Goal: Information Seeking & Learning: Learn about a topic

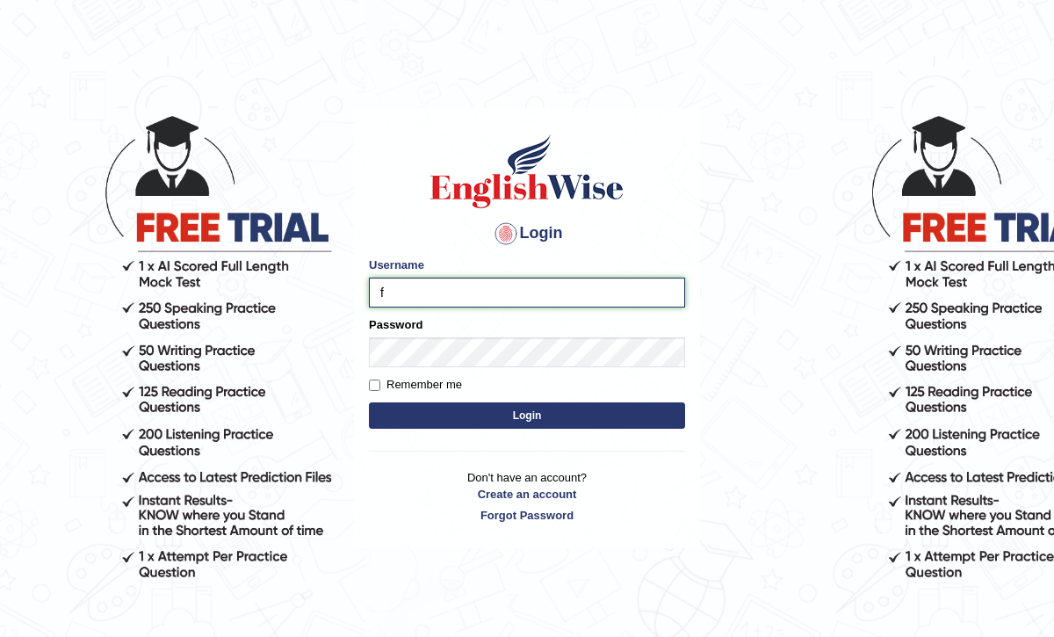
type input "frozan_parramatta"
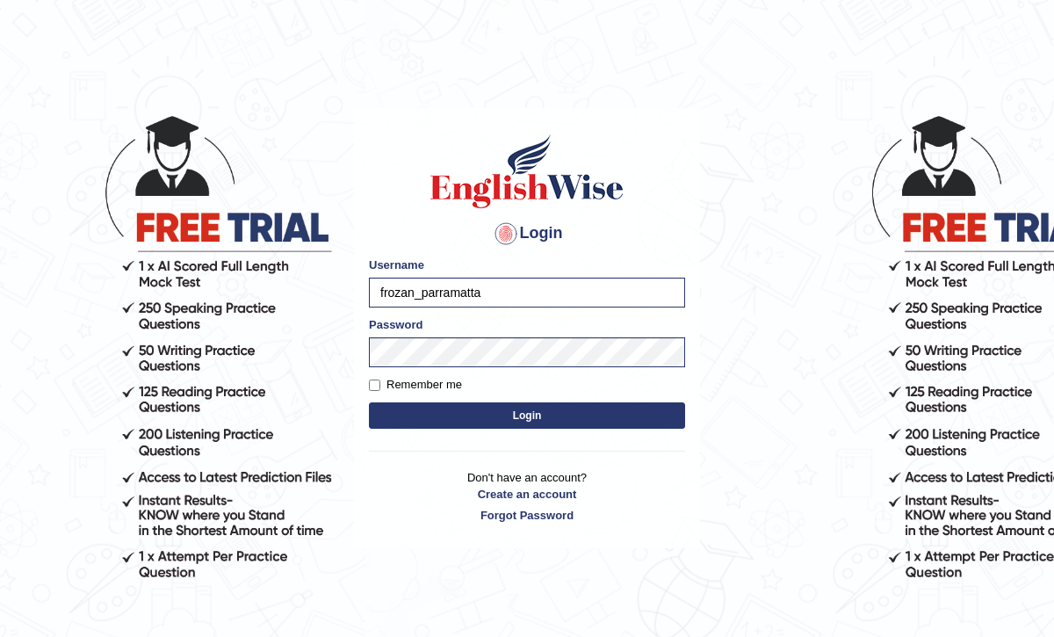
click at [516, 417] on button "Login" at bounding box center [527, 415] width 316 height 26
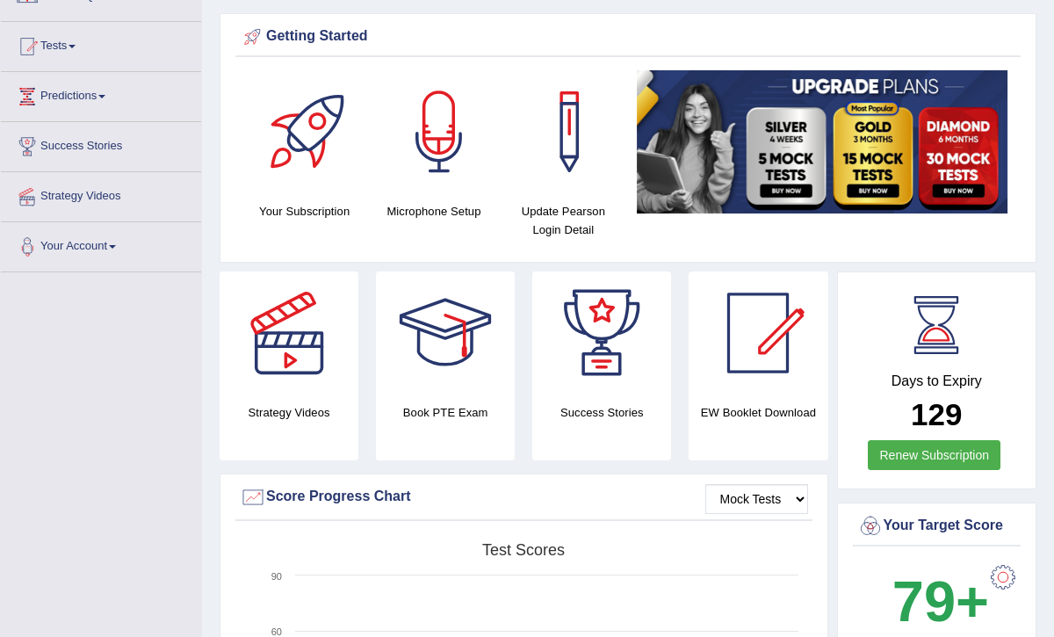
scroll to position [140, 0]
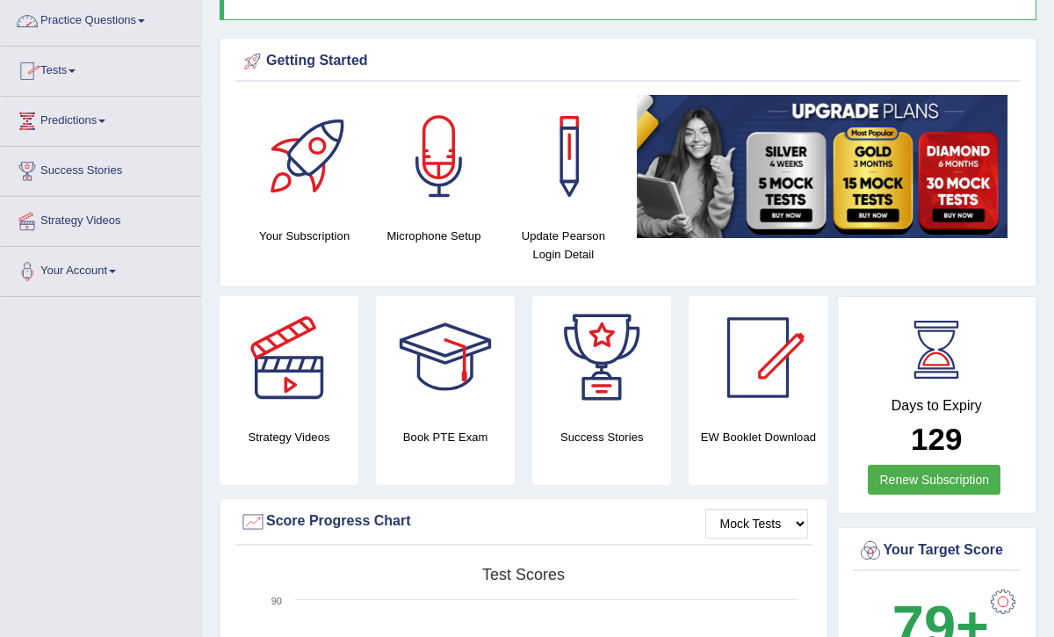
click at [129, 27] on link "Practice Questions" at bounding box center [101, 18] width 200 height 44
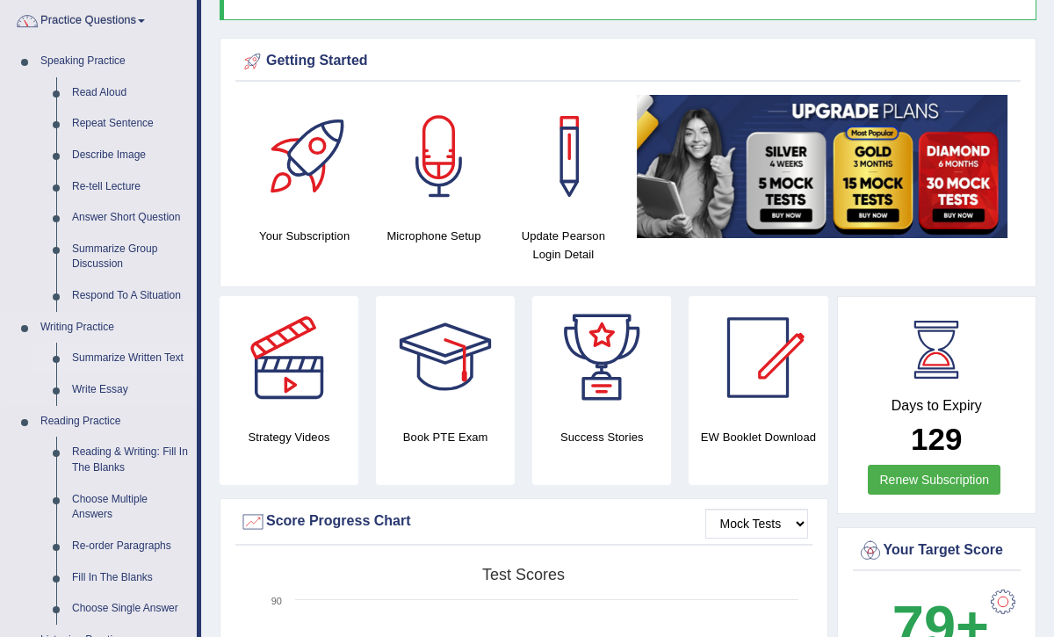
click at [109, 352] on link "Summarize Written Text" at bounding box center [130, 358] width 133 height 32
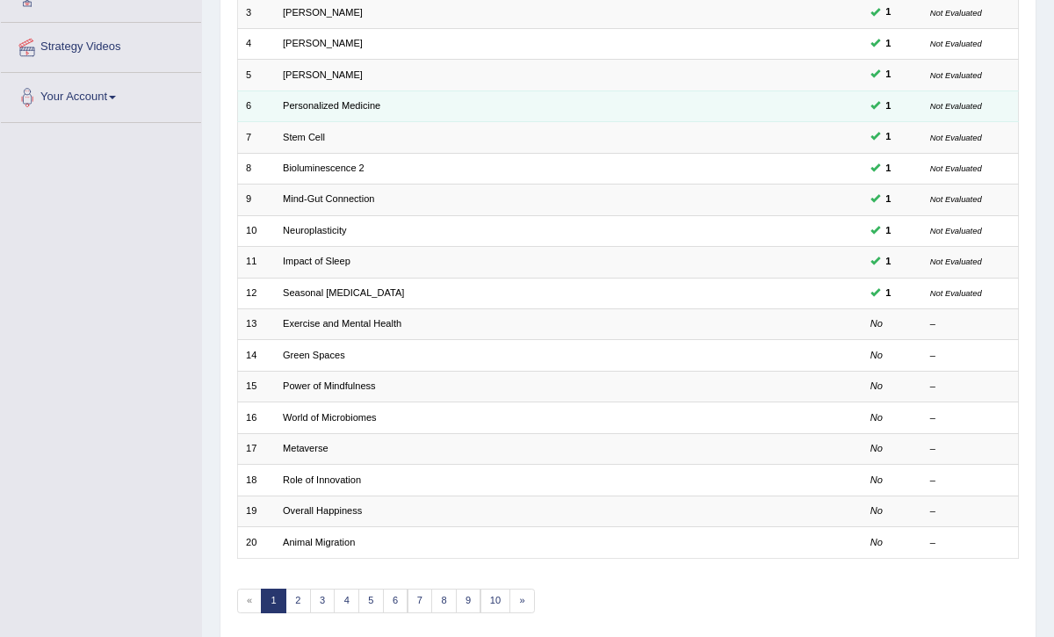
scroll to position [316, 0]
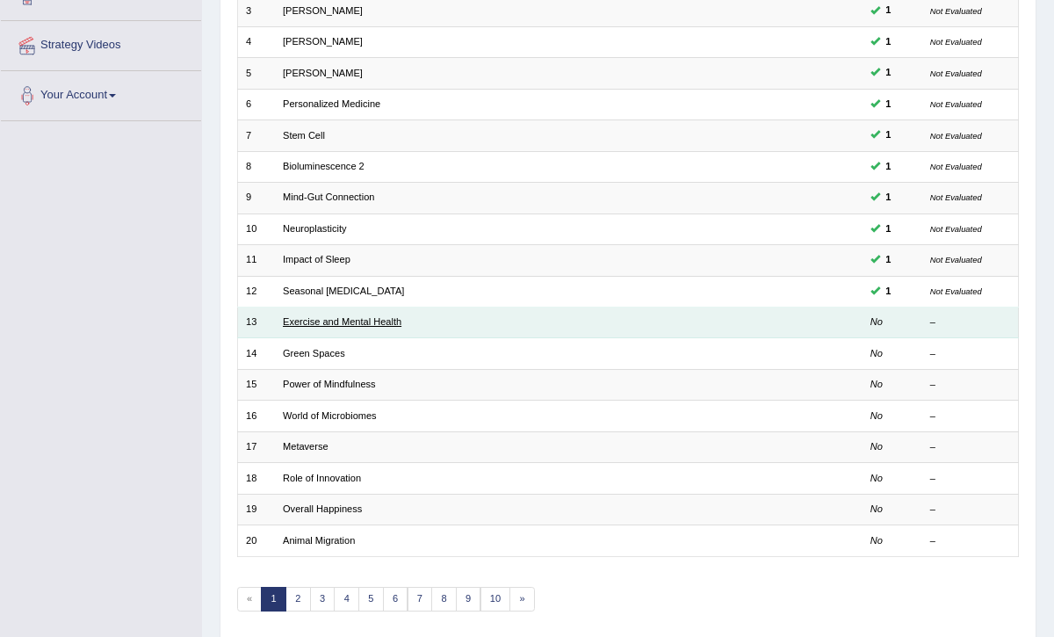
click at [322, 317] on link "Exercise and Mental Health" at bounding box center [342, 321] width 119 height 11
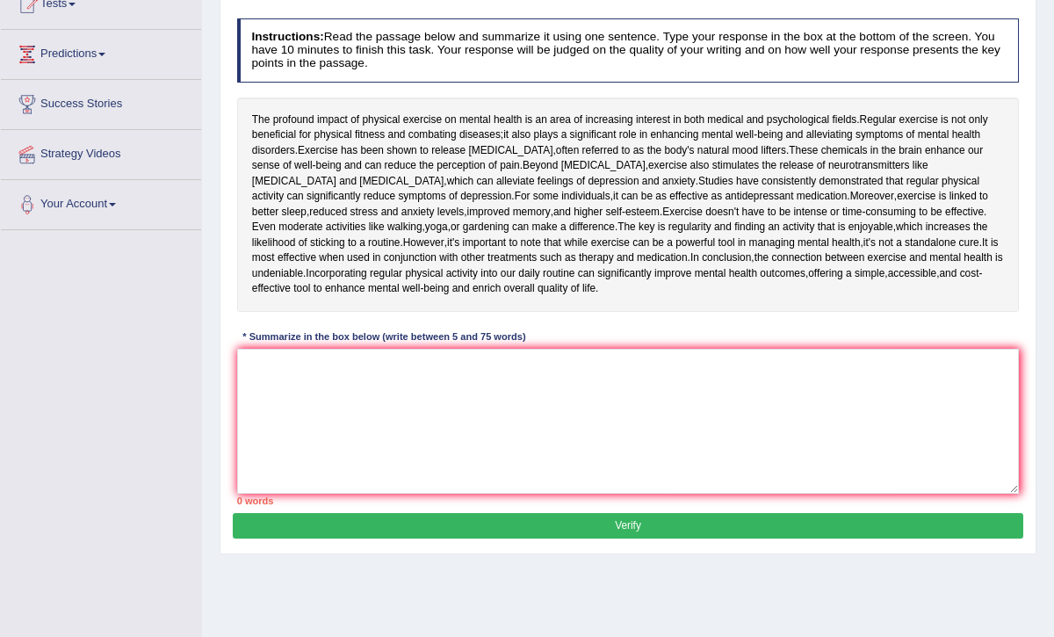
scroll to position [211, 0]
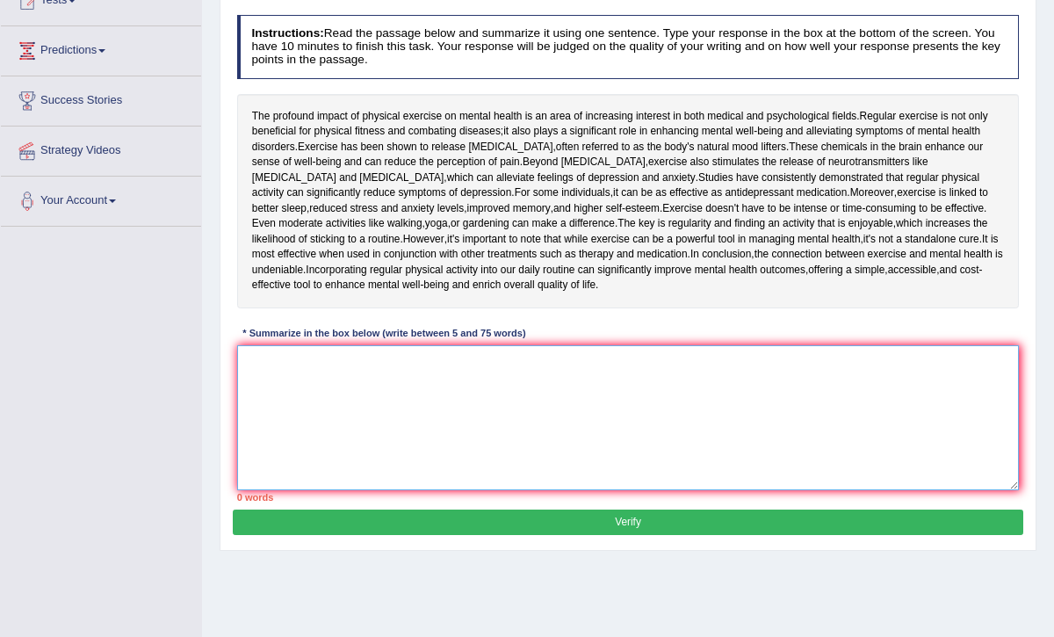
click at [327, 400] on textarea at bounding box center [628, 417] width 782 height 145
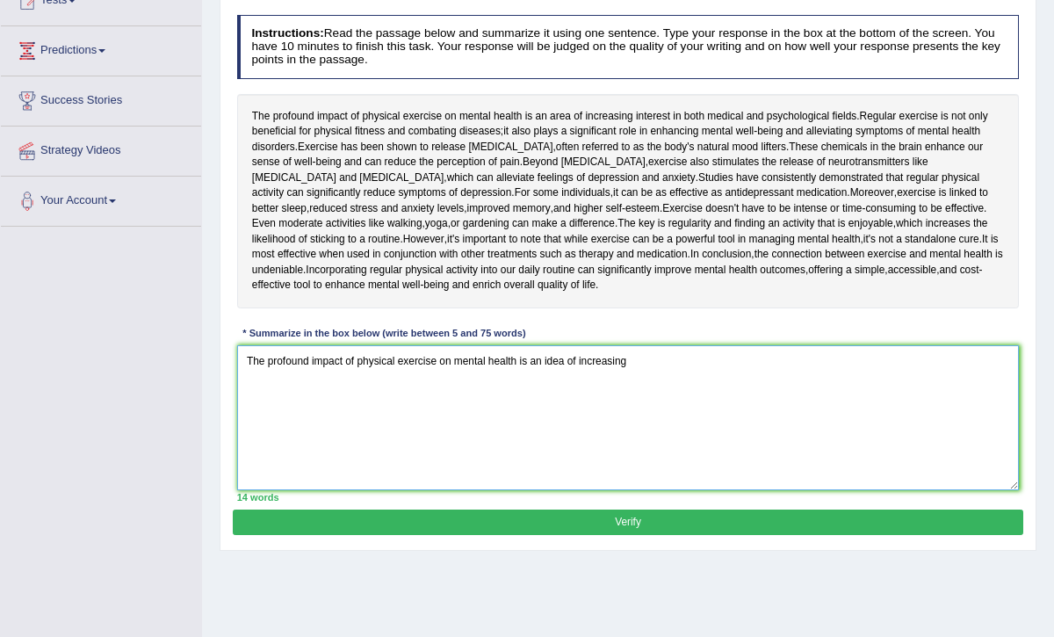
click at [557, 405] on textarea "The profound impact of physical exercise on mental health is an idea of increas…" at bounding box center [628, 417] width 782 height 145
click at [650, 405] on textarea "The profound impact of physical exercise on mental health is an area of increas…" at bounding box center [628, 417] width 782 height 145
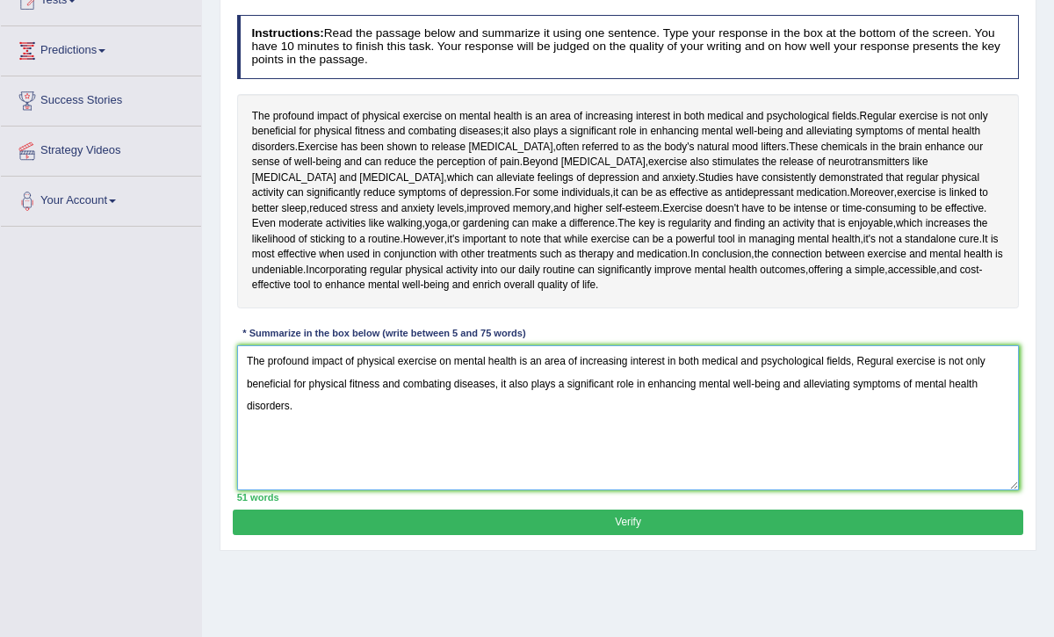
type textarea "The profound impact of physical exercise on mental health is an area of increas…"
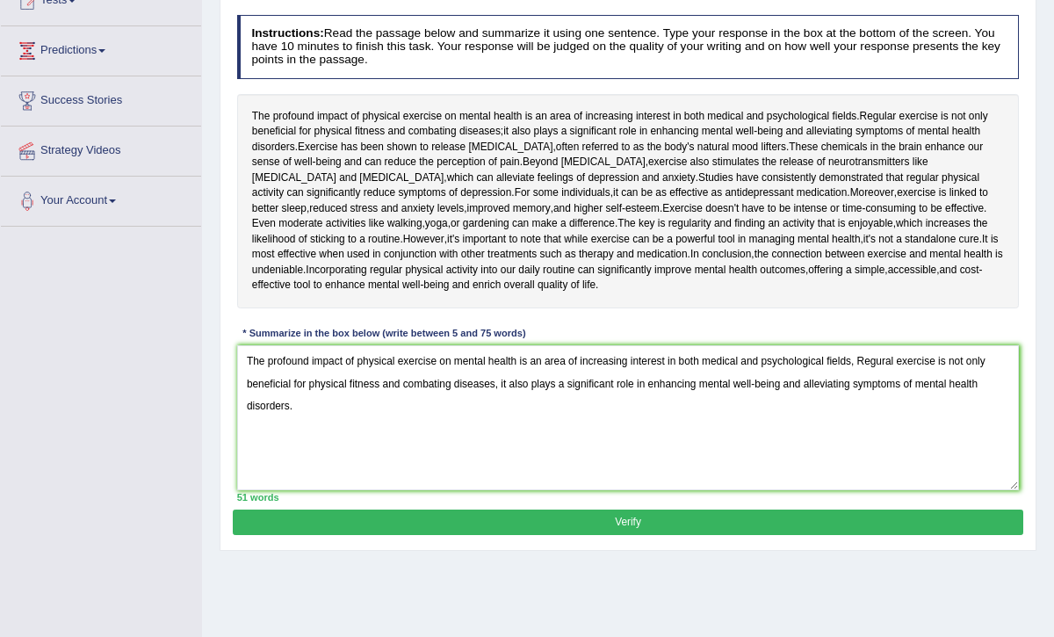
click at [561, 535] on button "Verify" at bounding box center [627, 521] width 789 height 25
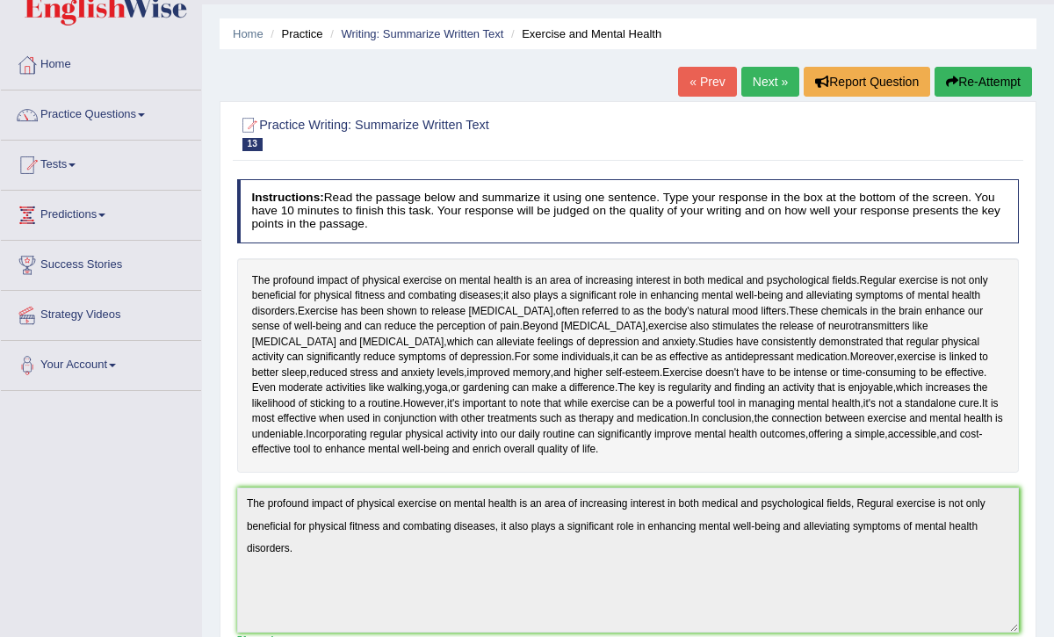
scroll to position [0, 0]
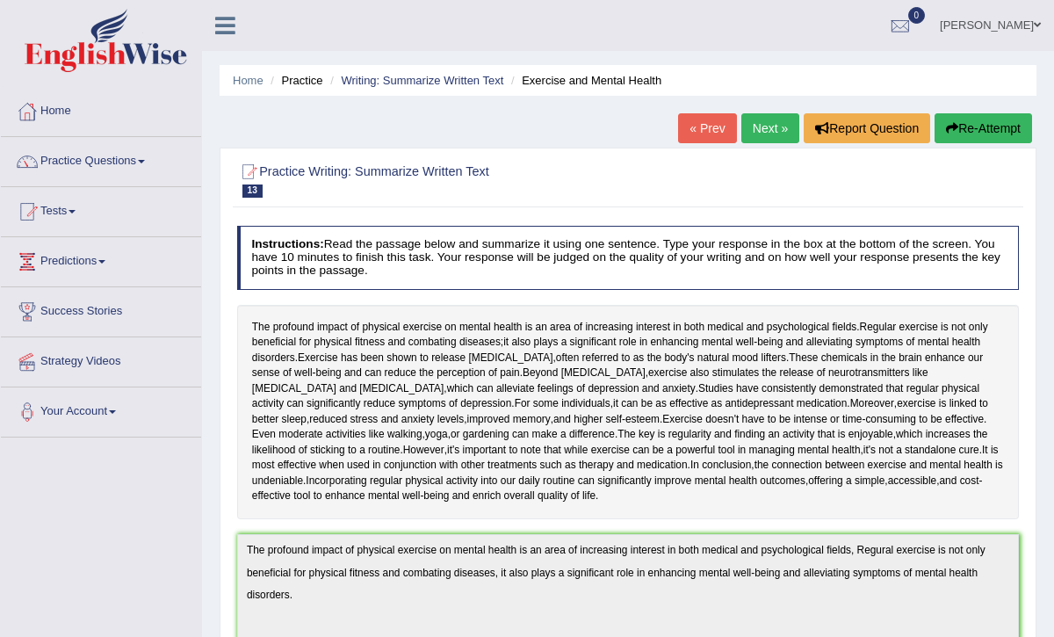
click at [749, 126] on link "Next »" at bounding box center [770, 128] width 58 height 30
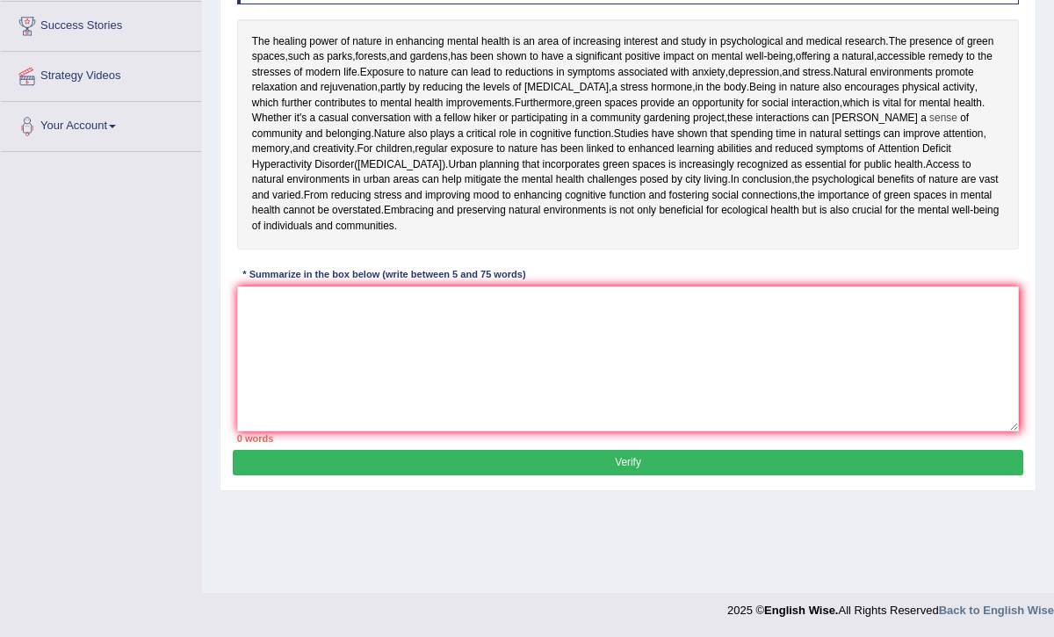
scroll to position [299, 0]
click at [297, 431] on textarea at bounding box center [628, 358] width 782 height 145
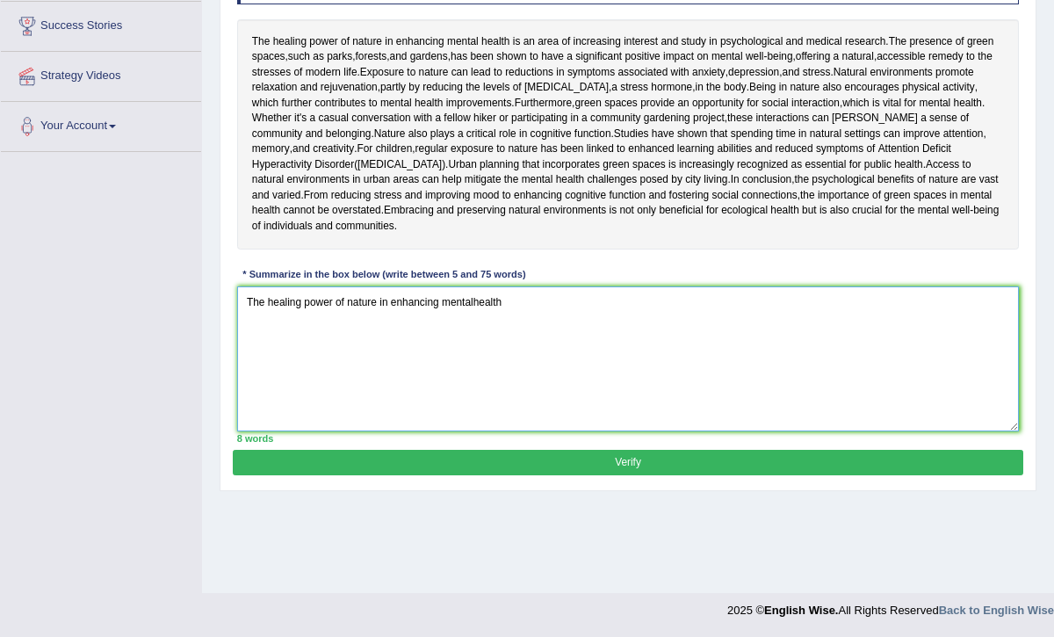
click at [473, 394] on textarea "The healing power of nature in enhancing mentalhealth" at bounding box center [628, 358] width 782 height 145
click at [512, 394] on textarea "The healing power of nature in enhancing mental health" at bounding box center [628, 358] width 782 height 145
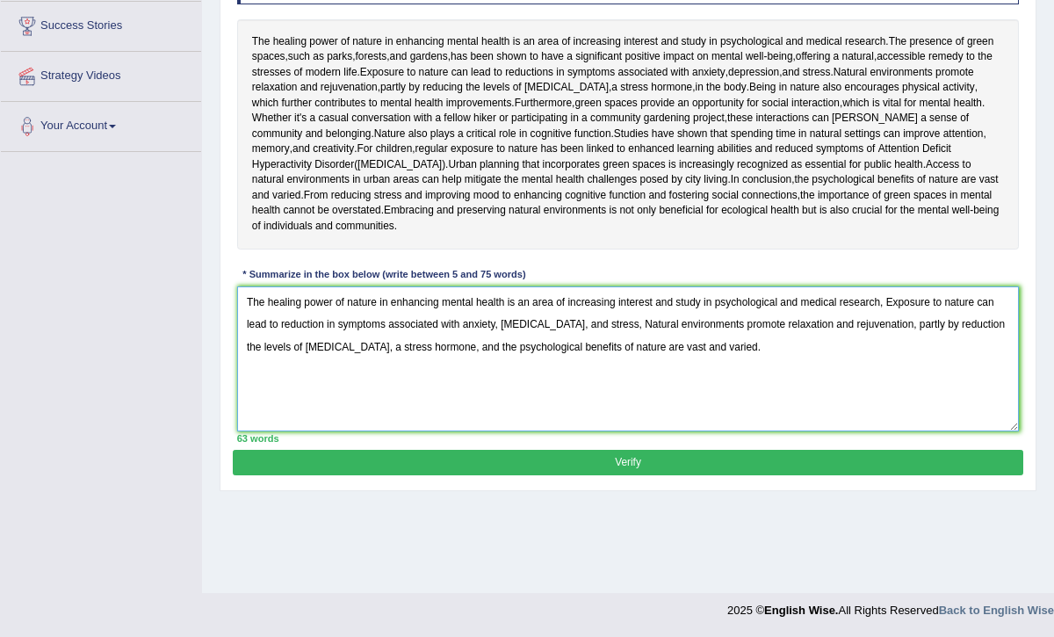
type textarea "The healing power of nature in enhancing mental health is an area of increasing…"
click at [660, 475] on button "Verify" at bounding box center [627, 462] width 789 height 25
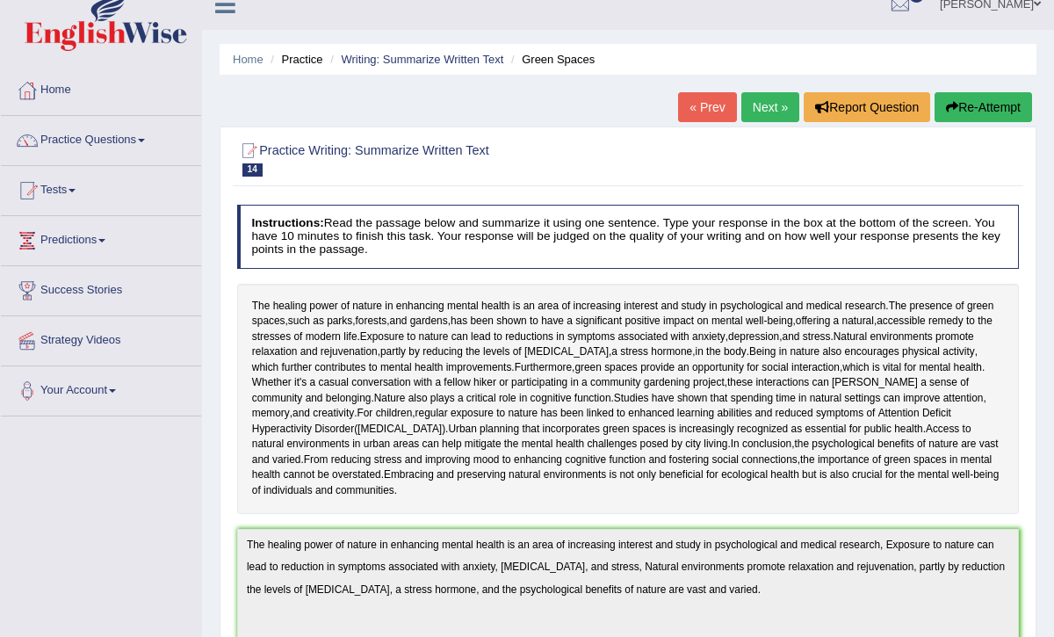
scroll to position [0, 0]
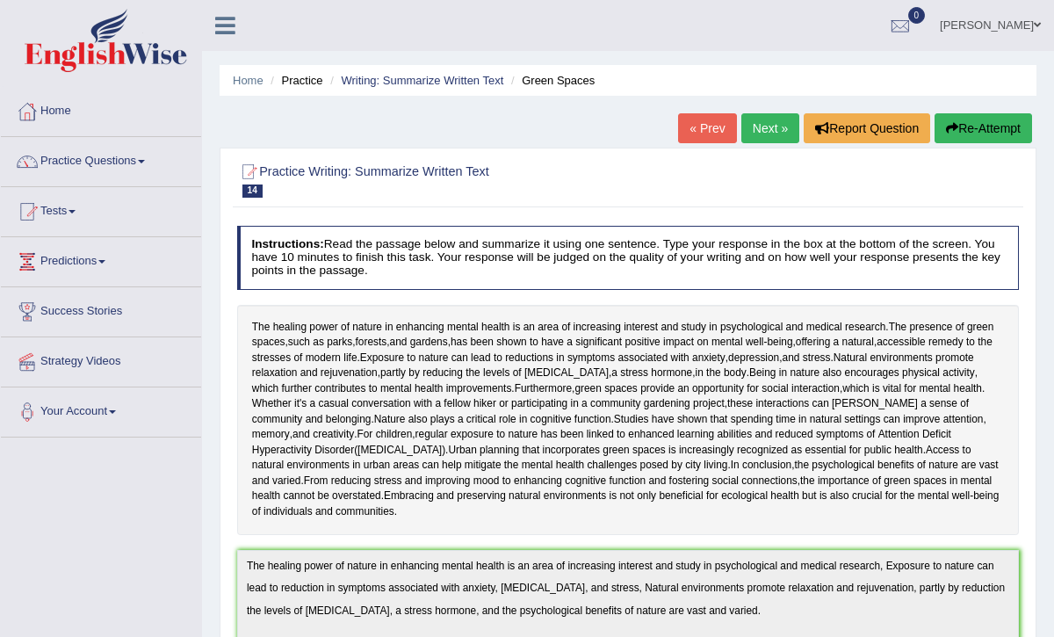
click at [762, 128] on link "Next »" at bounding box center [770, 128] width 58 height 30
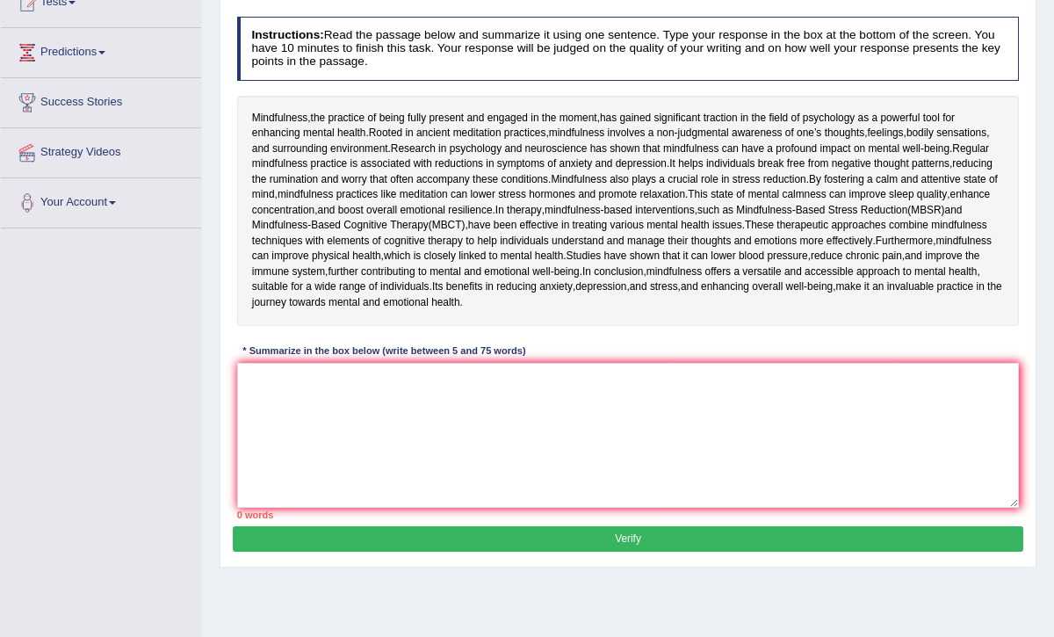
scroll to position [211, 0]
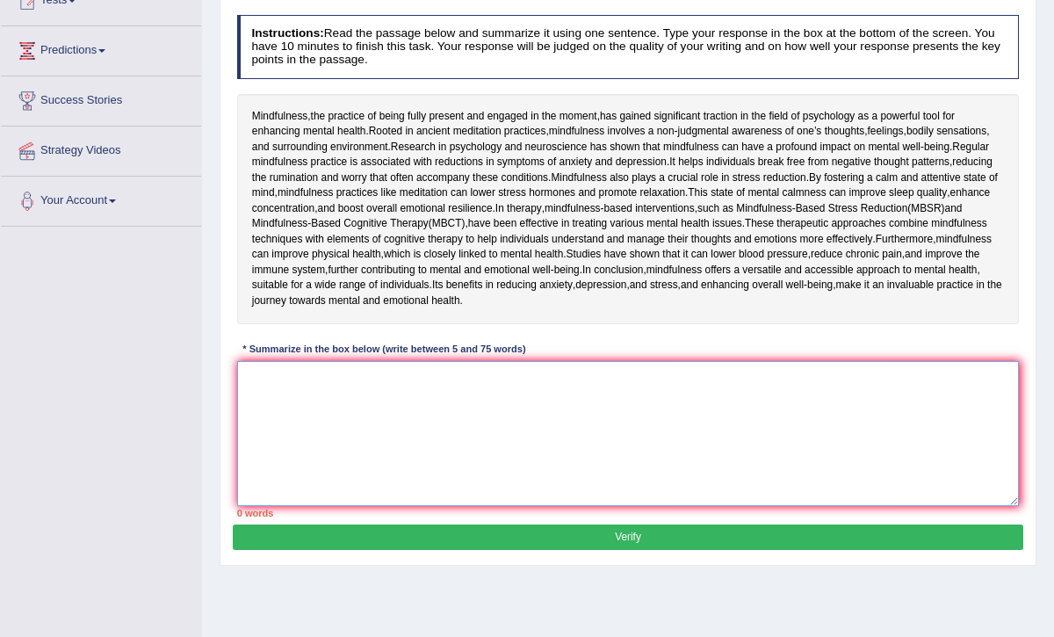
click at [343, 492] on textarea at bounding box center [628, 433] width 782 height 145
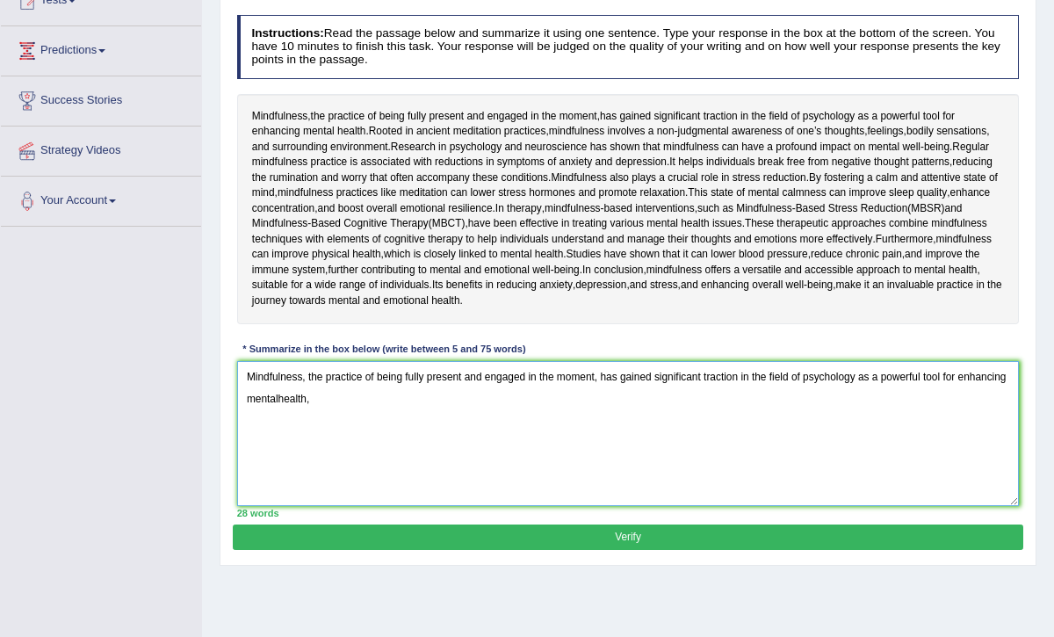
click at [328, 506] on textarea "Mindfulness, the practice of being fully present and engaged in the moment, has…" at bounding box center [628, 433] width 782 height 145
click at [369, 506] on textarea "Mindfulness, the practice of being fully present and engaged in the moment, has…" at bounding box center [628, 433] width 782 height 145
click at [372, 502] on textarea "Mindfulness, the practice of being fully present and engaged in the moment, has…" at bounding box center [628, 433] width 782 height 145
click at [368, 506] on textarea "Mindfulness, the practice of being fully present and engaged in the moment, has…" at bounding box center [628, 433] width 782 height 145
click at [421, 506] on textarea "Mindfulness, the practice of being fully present and engaged in the moment, has…" at bounding box center [628, 433] width 782 height 145
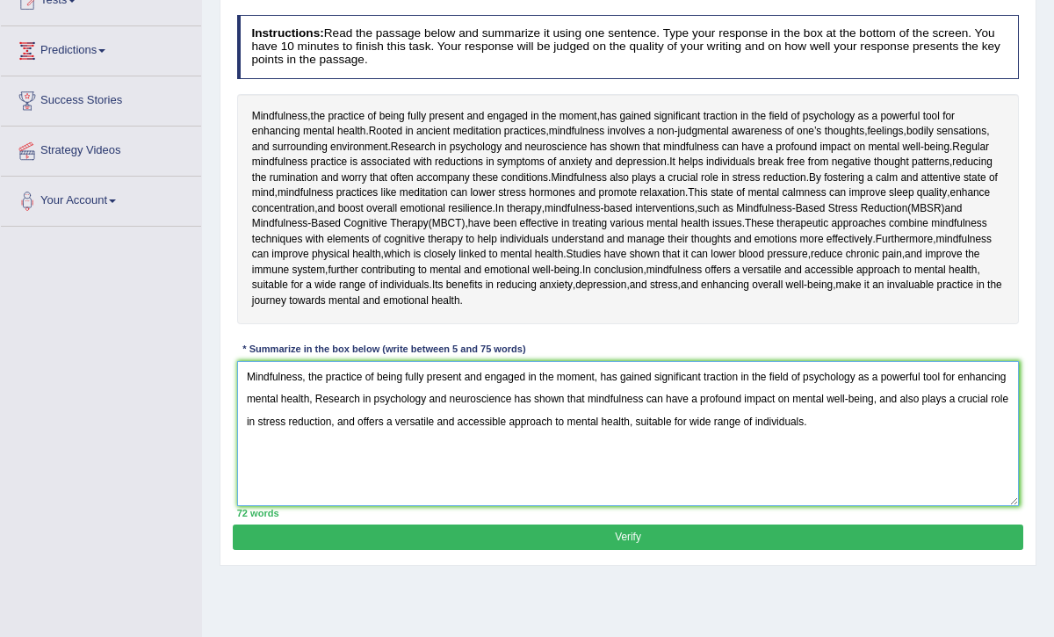
type textarea "Mindfulness, the practice of being fully present and engaged in the moment, has…"
click at [439, 524] on div "Instructions: Read the passage below and summarize it using one sentence. Type …" at bounding box center [627, 266] width 789 height 516
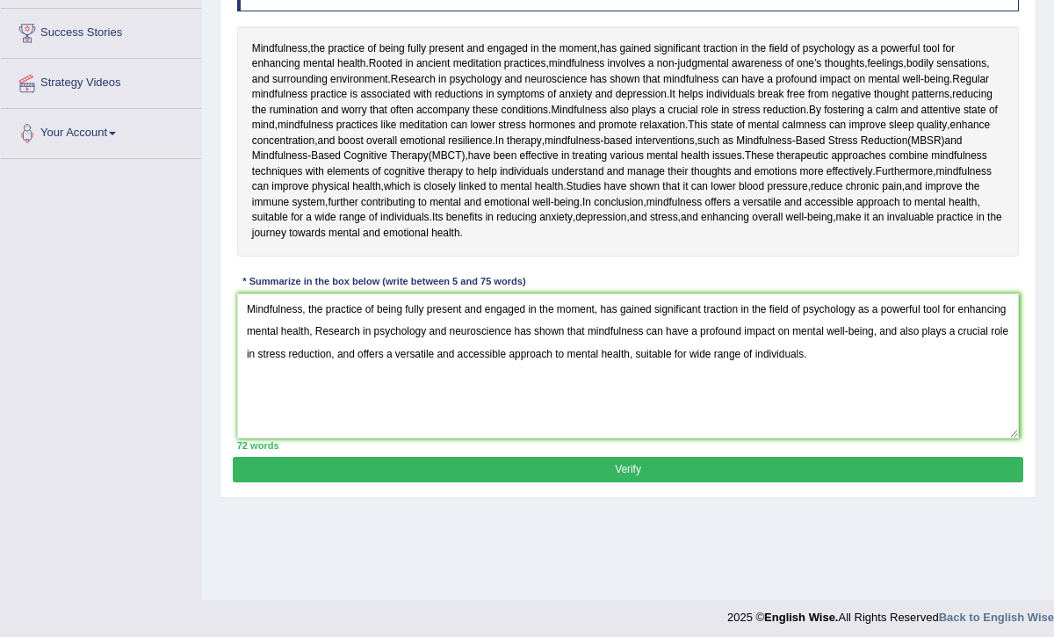
scroll to position [281, 0]
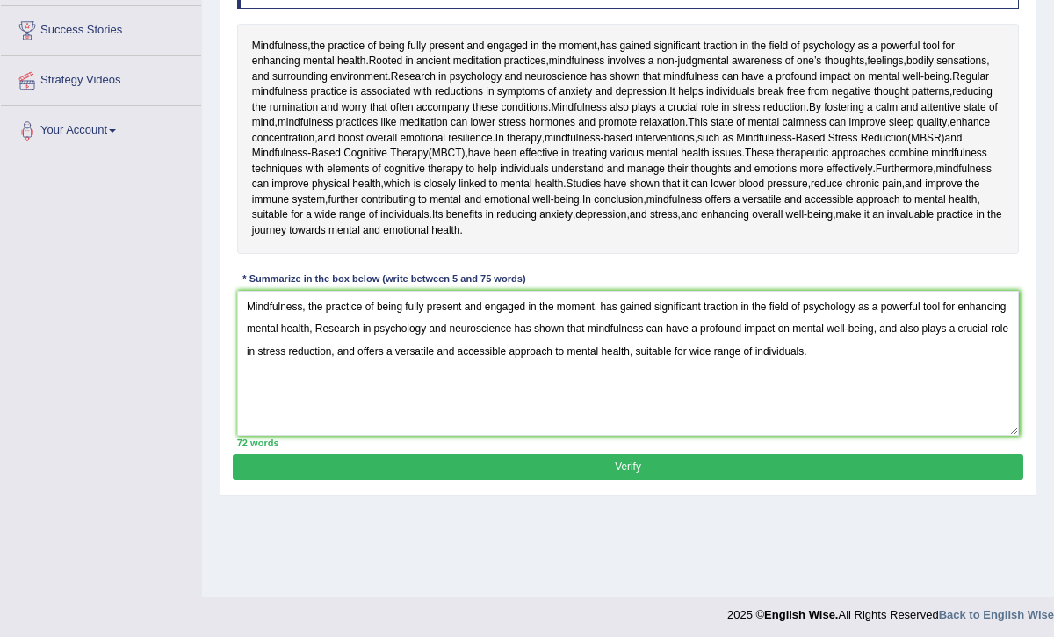
click at [588, 479] on button "Verify" at bounding box center [627, 466] width 789 height 25
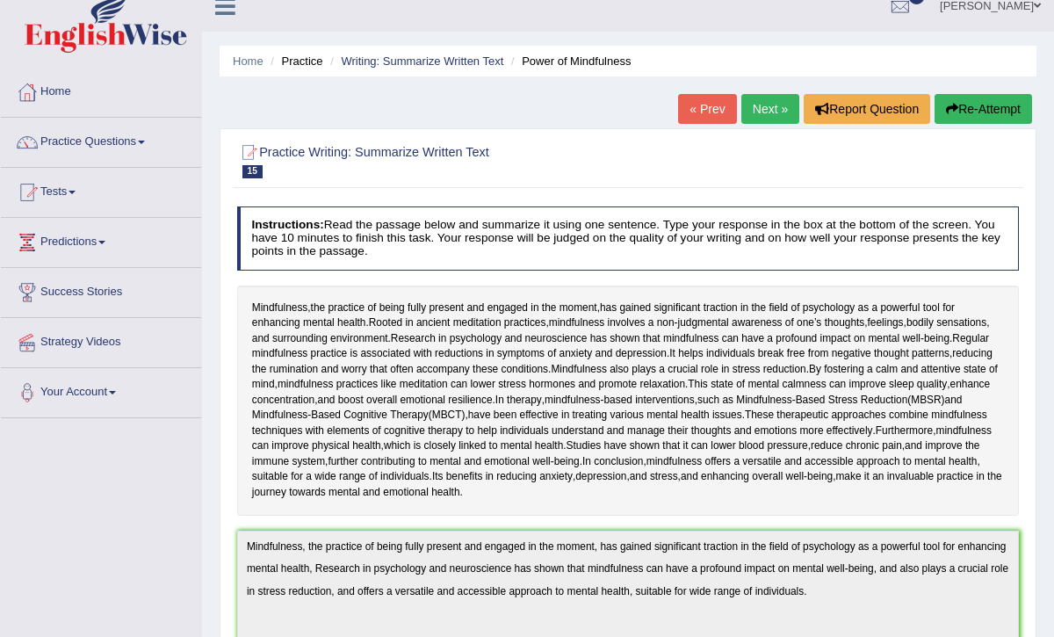
scroll to position [0, 0]
